Goal: Information Seeking & Learning: Learn about a topic

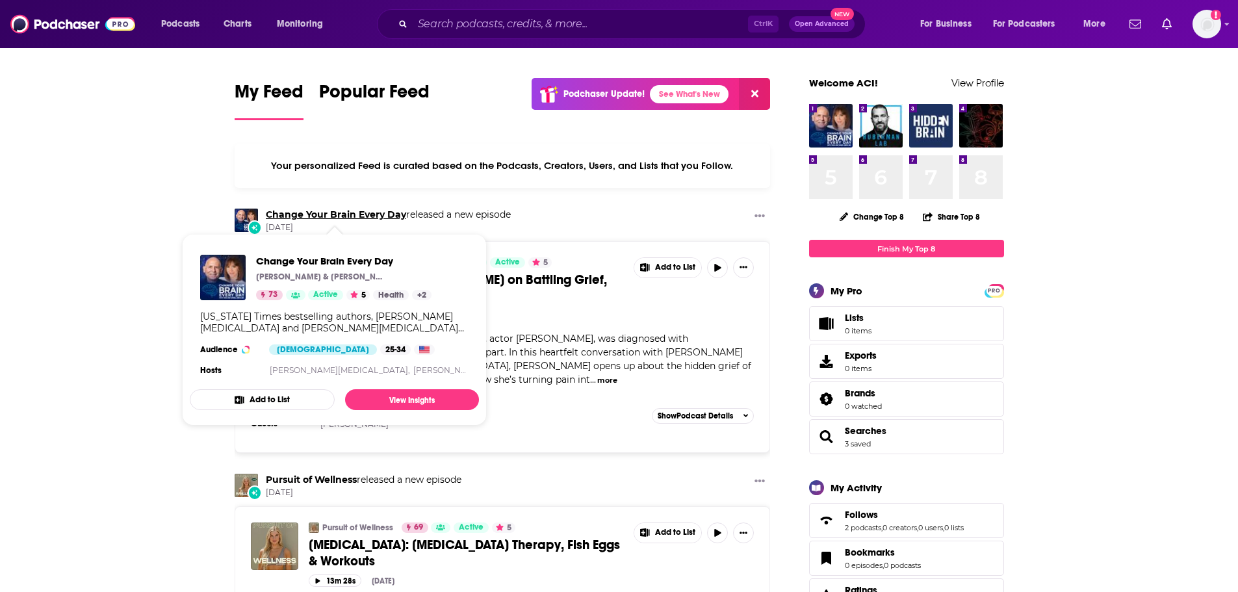
click at [345, 214] on link "Change Your Brain Every Day" at bounding box center [336, 215] width 140 height 12
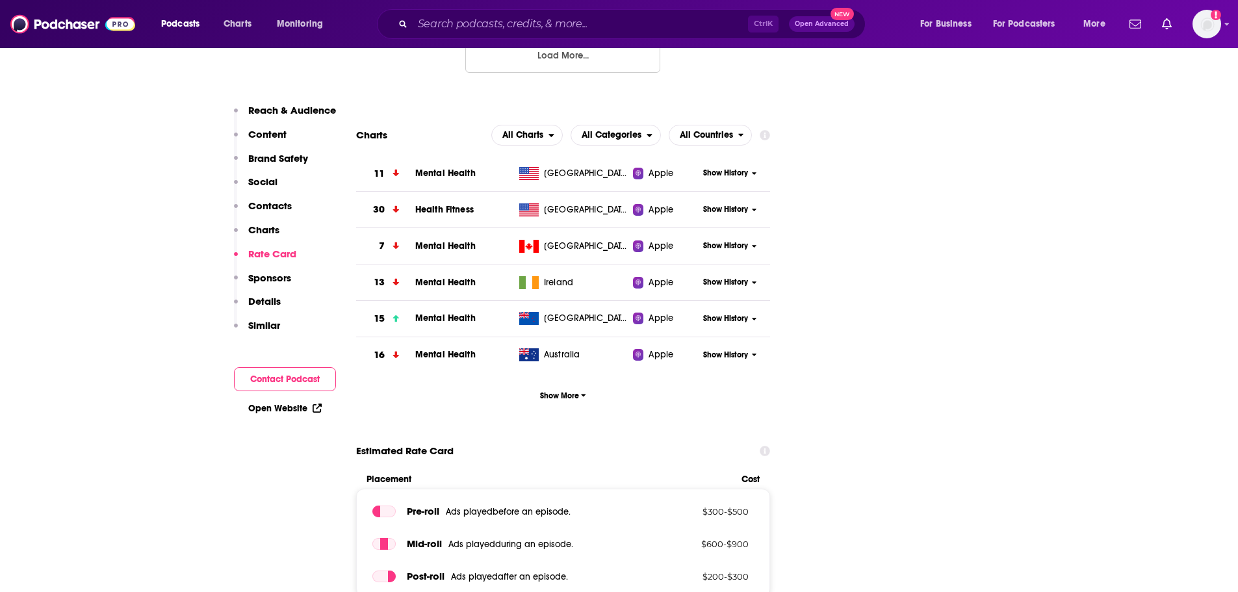
scroll to position [1950, 0]
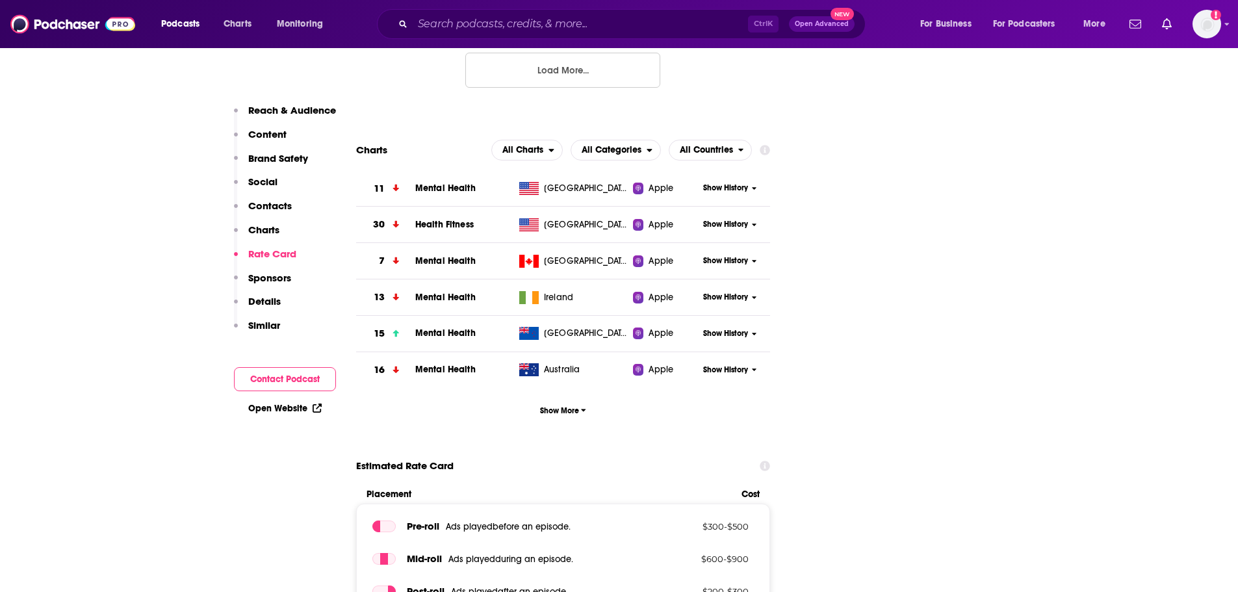
click at [433, 183] on span "Mental Health" at bounding box center [445, 188] width 60 height 11
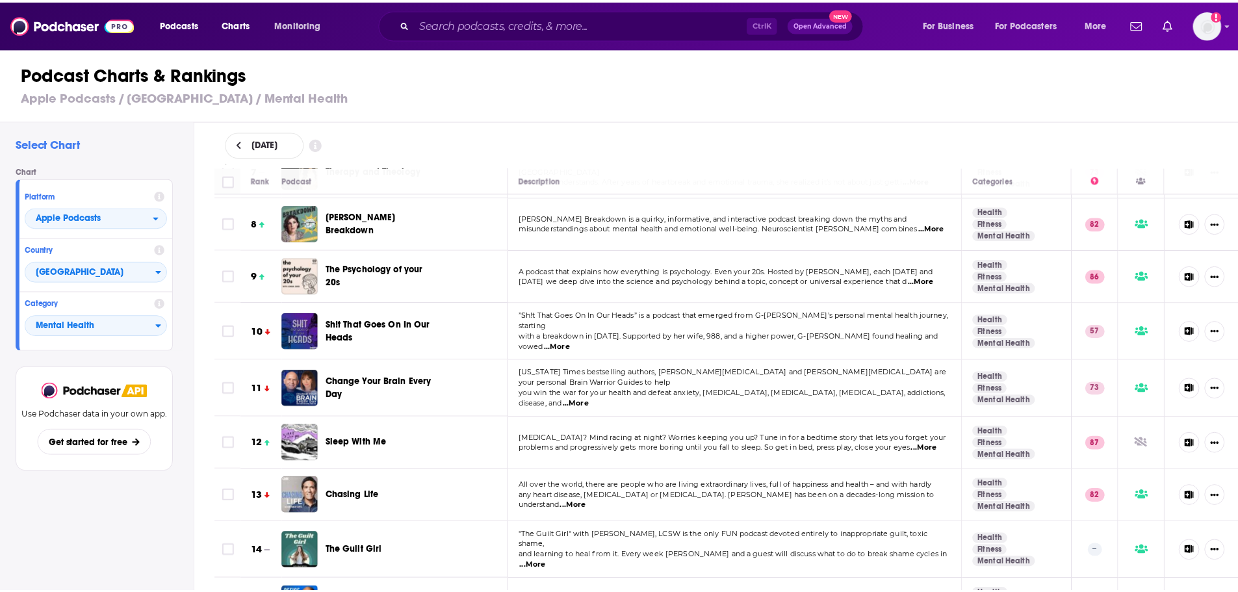
scroll to position [390, 0]
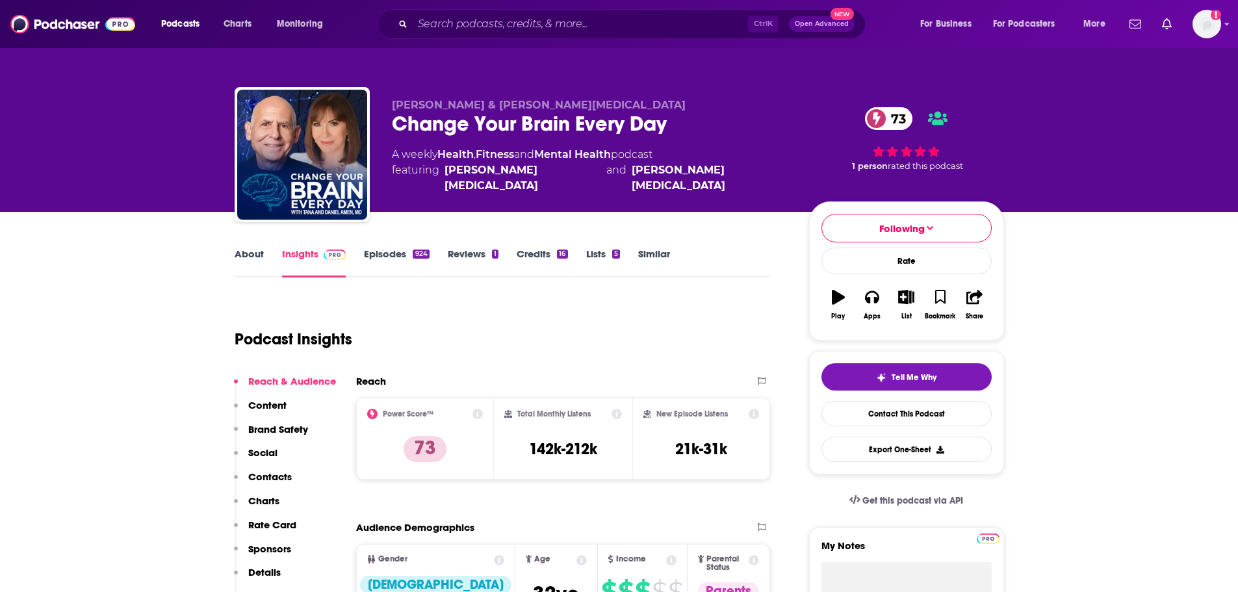
click at [257, 502] on p "Charts" at bounding box center [263, 501] width 31 height 12
